Goal: Task Accomplishment & Management: Complete application form

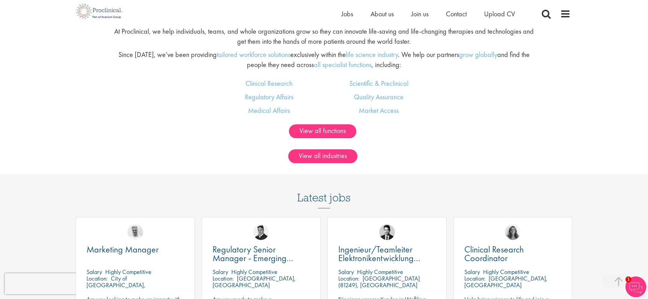
scroll to position [414, 0]
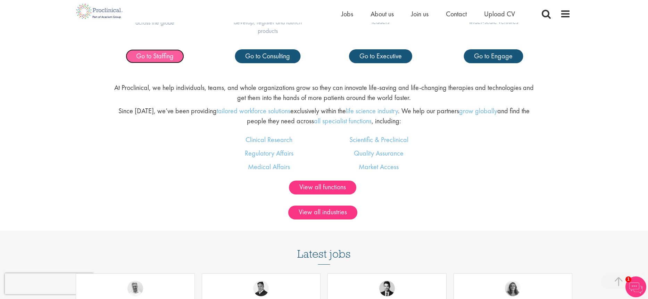
click at [166, 51] on span "Go to Staffing" at bounding box center [154, 55] width 37 height 9
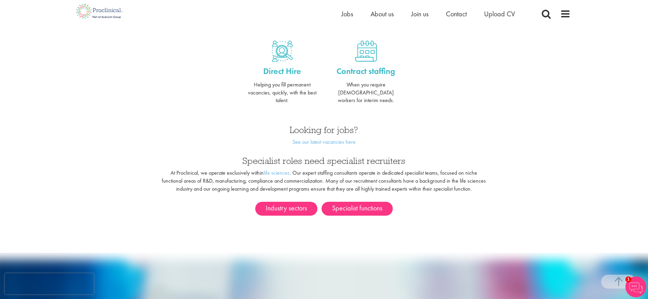
scroll to position [422, 0]
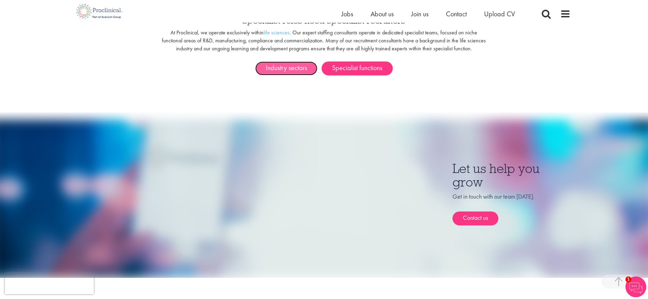
click at [288, 62] on link "Industry sectors" at bounding box center [286, 68] width 62 height 14
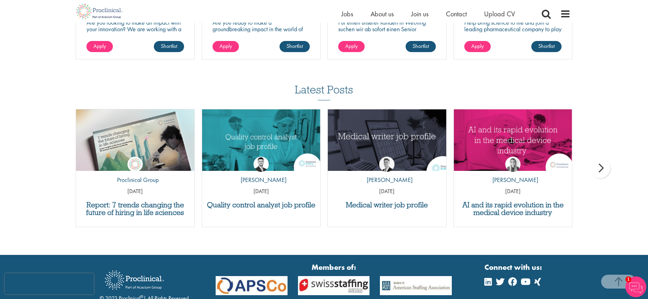
scroll to position [686, 0]
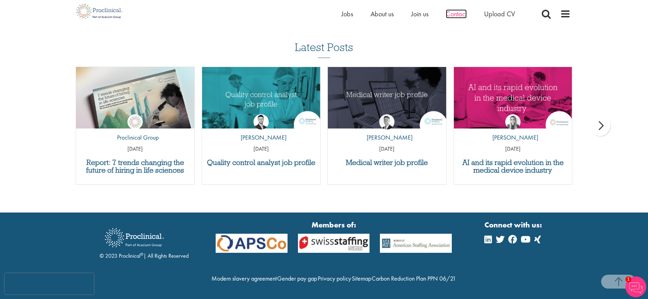
click at [456, 12] on span "Contact" at bounding box center [456, 13] width 21 height 9
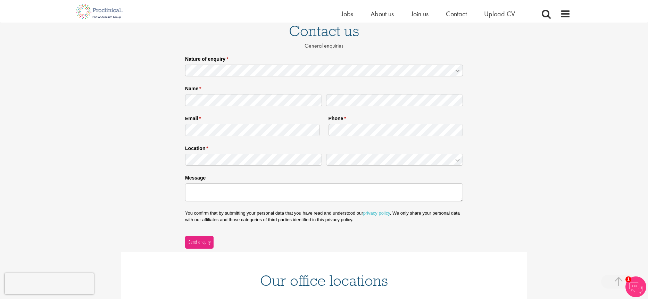
scroll to position [17, 0]
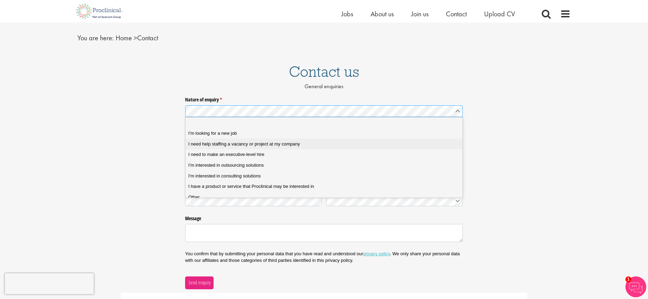
click at [249, 146] on span "I need help staffing a vacancy or project at my company" at bounding box center [243, 144] width 111 height 6
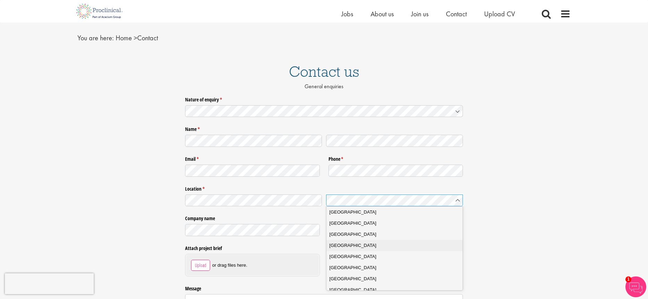
click at [347, 243] on div "Finland" at bounding box center [396, 245] width 135 height 7
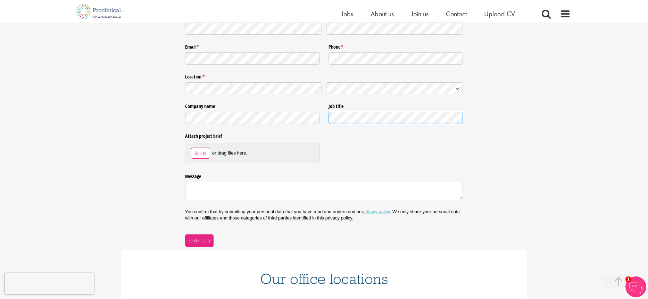
scroll to position [200, 0]
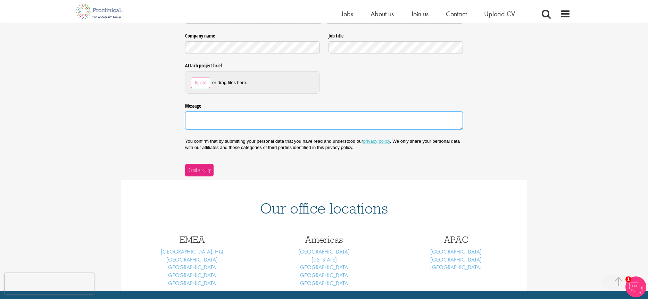
click at [220, 119] on textarea "Message" at bounding box center [324, 120] width 278 height 18
paste textarea "We spoke about two years ago regarding Finnish freelance CRAs for medical devic…"
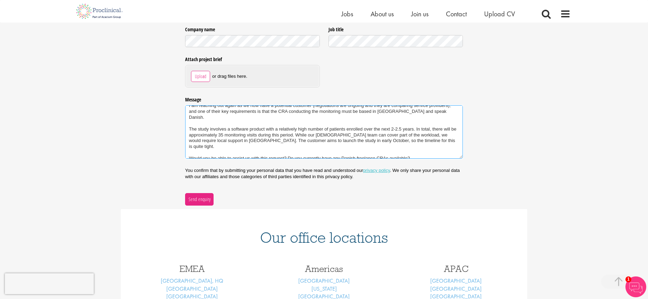
scroll to position [210, 0]
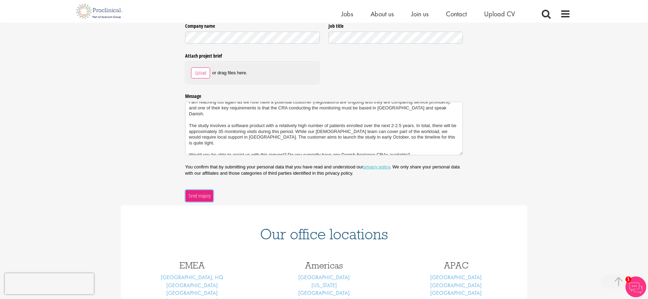
type textarea "We spoke about two years ago regarding Finnish freelance CRAs for medical devic…"
click at [201, 195] on span "Send enquiry" at bounding box center [199, 196] width 23 height 8
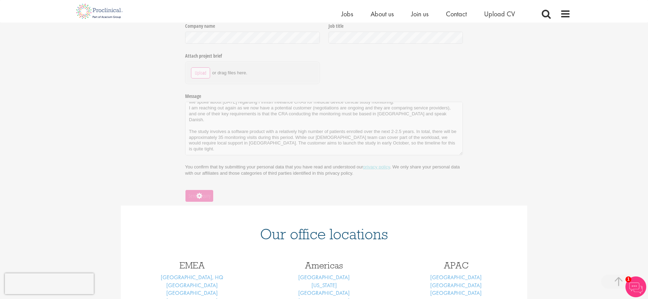
scroll to position [35, 0]
